Goal: Information Seeking & Learning: Find contact information

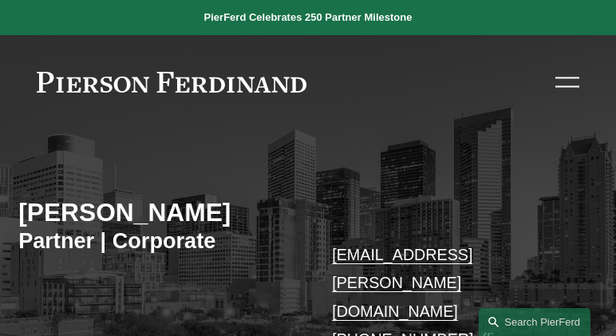
scroll to position [64, 0]
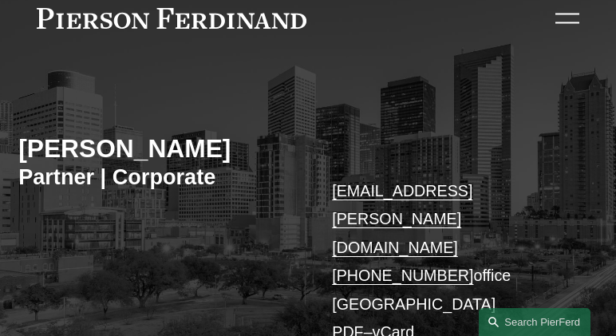
click at [563, 11] on div at bounding box center [567, 18] width 24 height 28
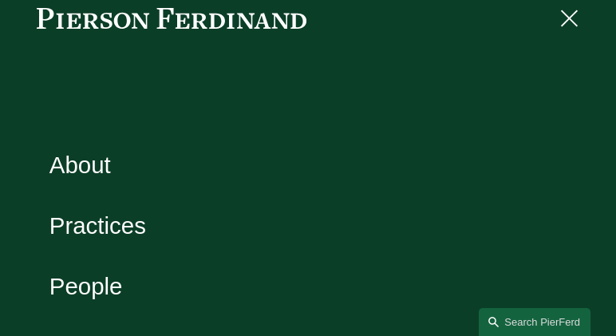
scroll to position [115, 0]
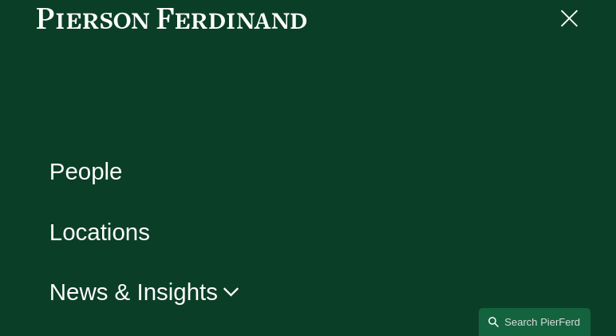
click at [95, 170] on link "People" at bounding box center [85, 171] width 73 height 23
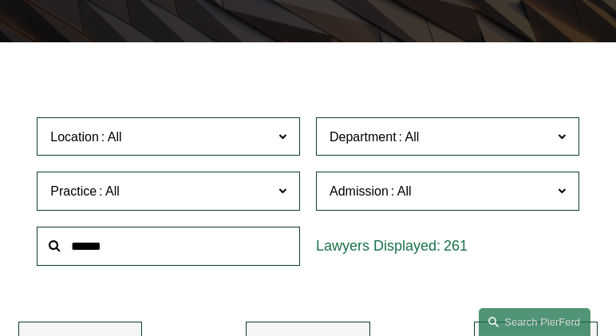
scroll to position [255, 0]
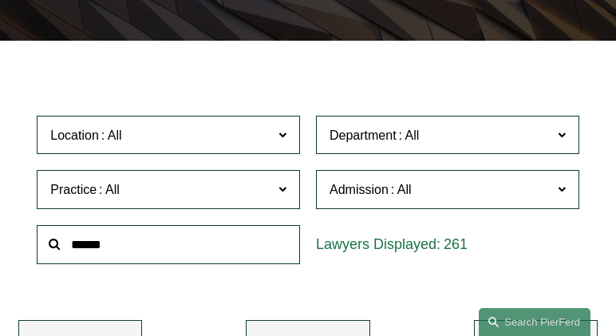
click at [202, 183] on span "Practice" at bounding box center [159, 190] width 219 height 22
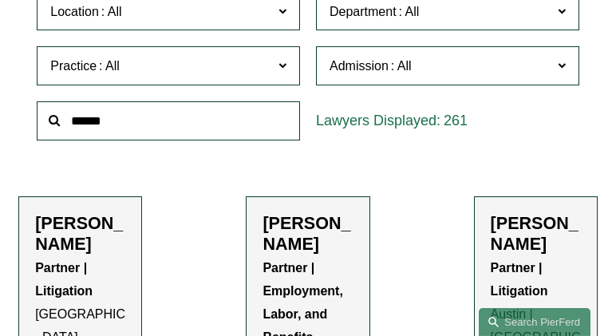
scroll to position [383, 0]
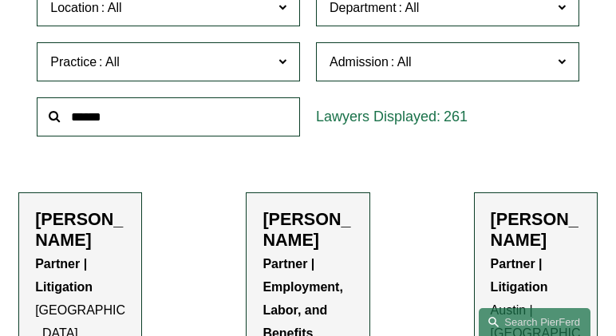
click at [0, 0] on link "Trusts & Estates" at bounding box center [0, 0] width 0 height 0
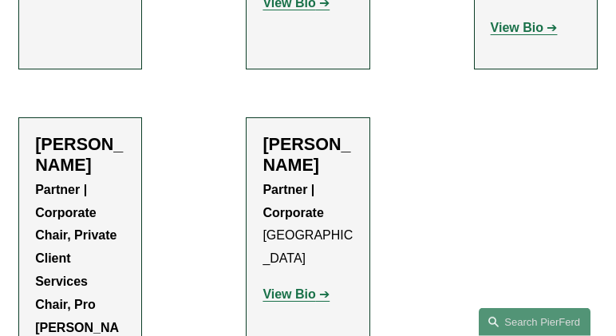
scroll to position [1072, 0]
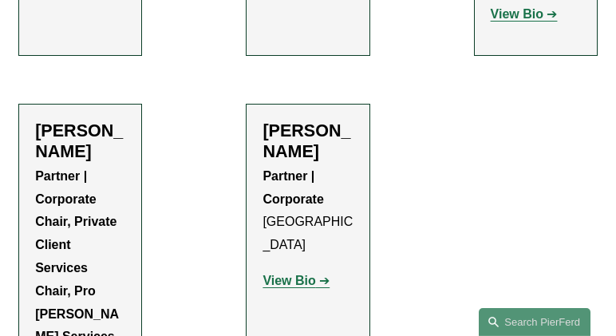
click at [294, 274] on strong "View Bio" at bounding box center [288, 281] width 53 height 14
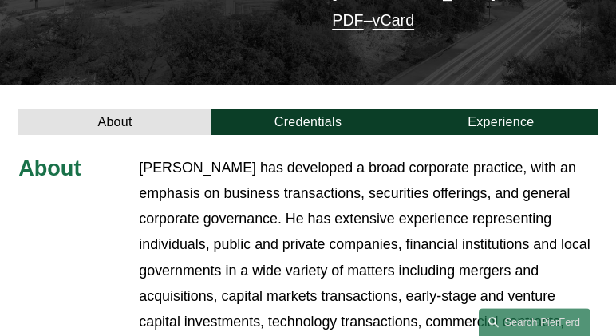
scroll to position [128, 0]
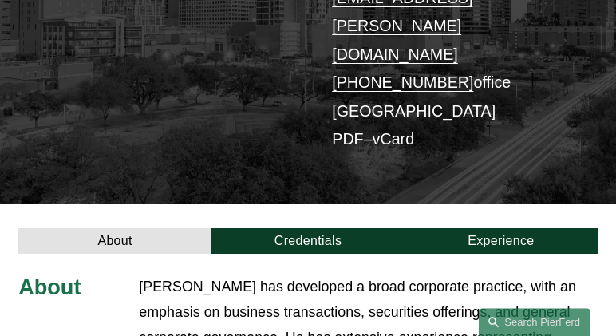
scroll to position [255, 0]
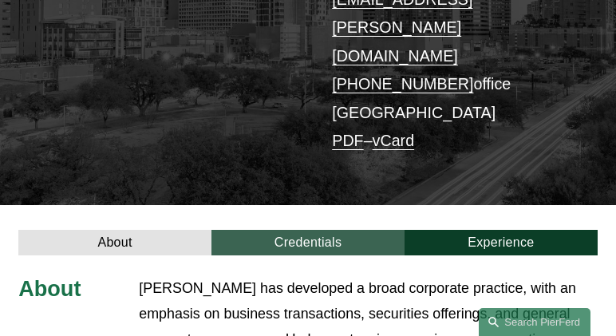
click at [299, 230] on link "Credentials" at bounding box center [307, 242] width 193 height 25
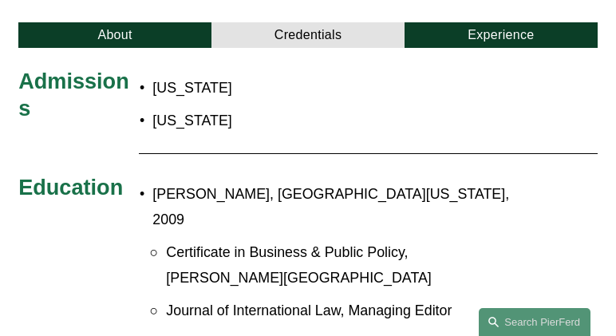
scroll to position [527, 0]
